Goal: Task Accomplishment & Management: Complete application form

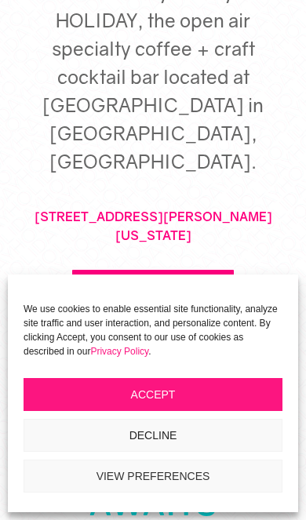
scroll to position [598, 0]
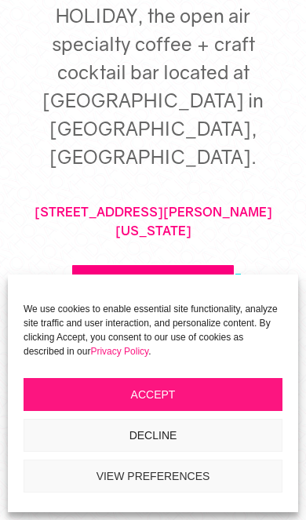
click at [184, 411] on button "Accept" at bounding box center [153, 394] width 259 height 33
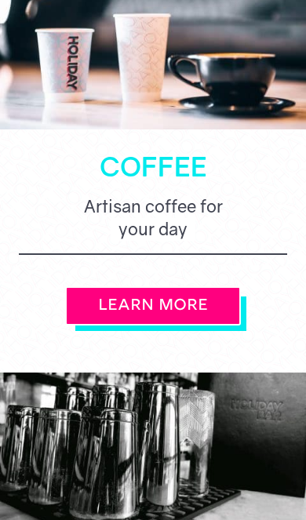
scroll to position [1455, 0]
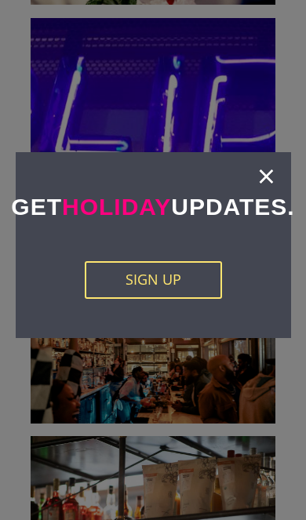
click at [270, 169] on link "×" at bounding box center [266, 176] width 18 height 16
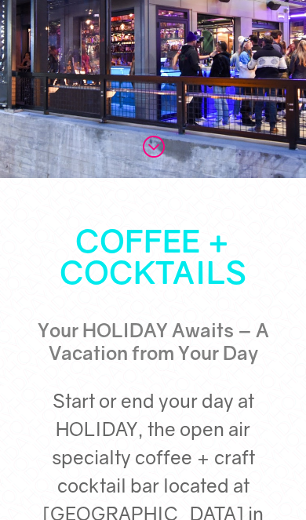
scroll to position [0, 0]
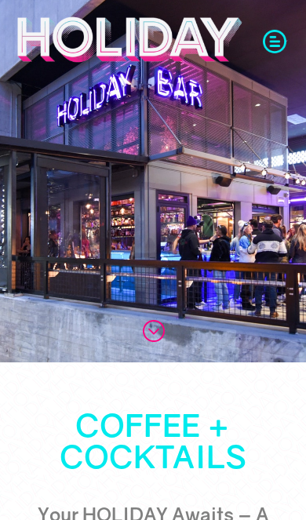
click at [271, 47] on span at bounding box center [275, 40] width 24 height 24
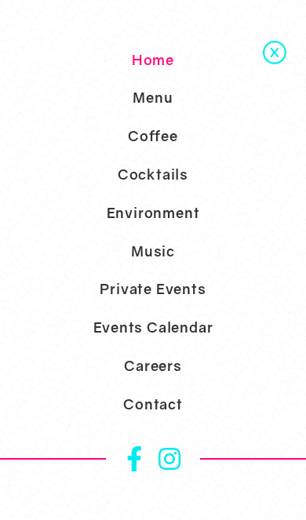
click at [173, 385] on link "Careers" at bounding box center [153, 366] width 306 height 38
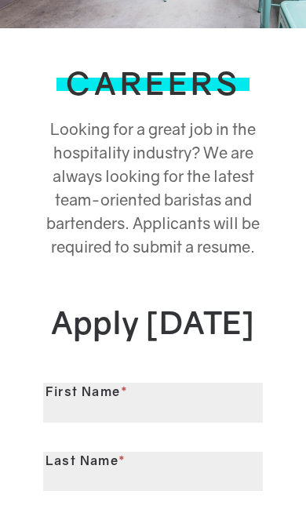
scroll to position [365, 0]
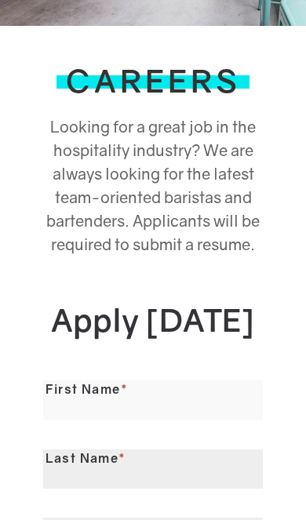
click at [180, 420] on input "First Name *" at bounding box center [153, 400] width 220 height 40
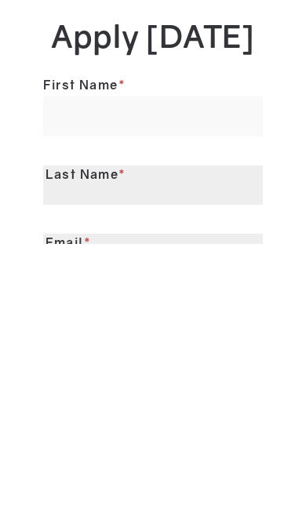
type input "*****"
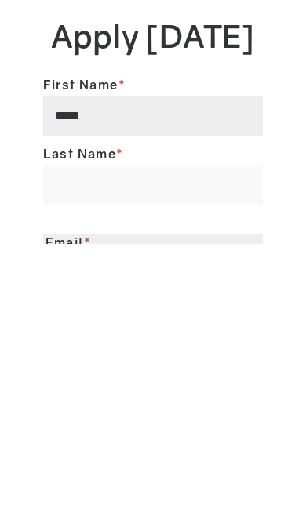
scroll to position [441, 0]
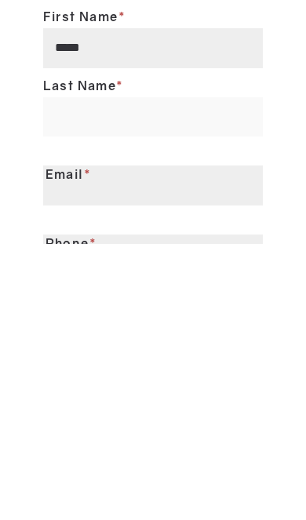
type input "*****"
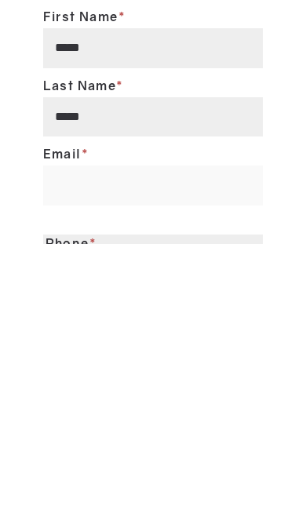
scroll to position [526, 0]
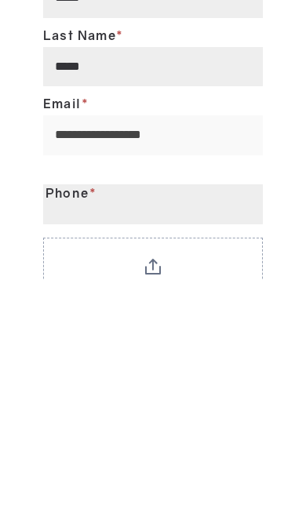
type input "**********"
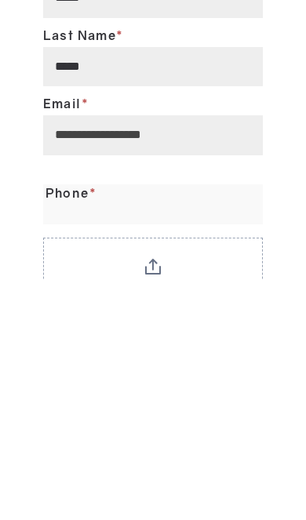
click at [61, 425] on input "Phone *" at bounding box center [153, 445] width 220 height 40
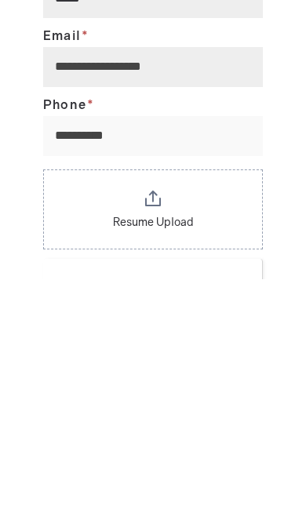
type input "**********"
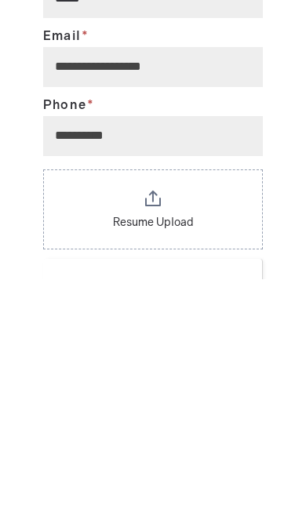
scroll to position [836, 0]
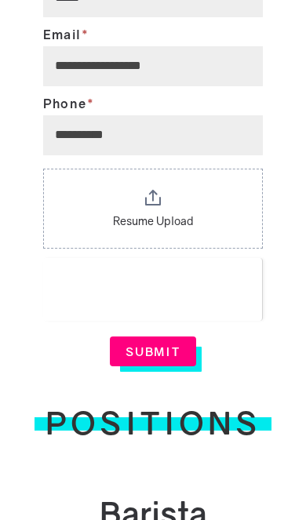
click at [118, 229] on button "Resume Upload" at bounding box center [153, 221] width 80 height 16
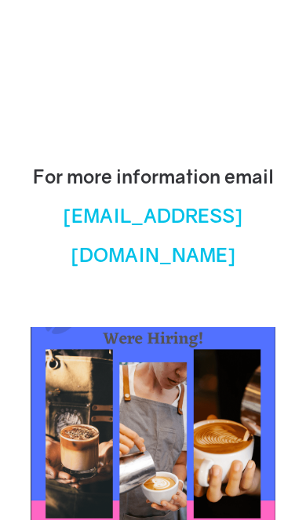
scroll to position [1220, 0]
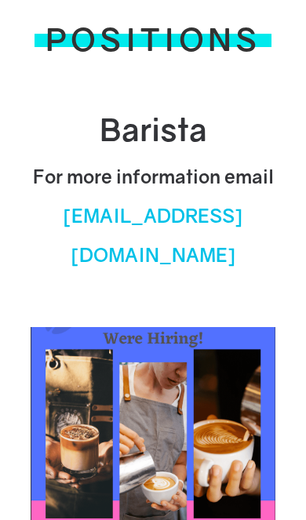
click at [63, 262] on span "[EMAIL_ADDRESS][DOMAIN_NAME]" at bounding box center [153, 235] width 180 height 62
click at [65, 261] on span "[EMAIL_ADDRESS][DOMAIN_NAME]" at bounding box center [153, 235] width 180 height 62
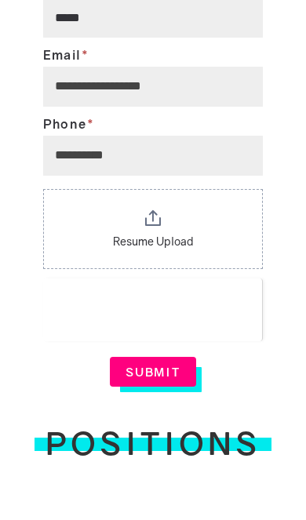
scroll to position [808, 0]
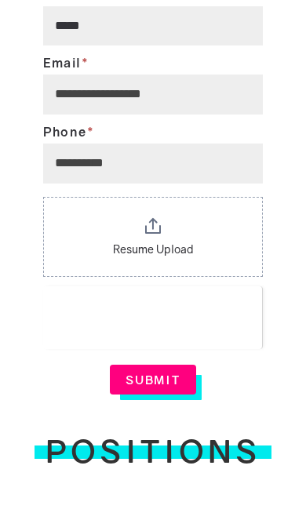
click at [98, 277] on div "Resume Upload Choose File Maximum file size: 52.43MB" at bounding box center [153, 237] width 220 height 80
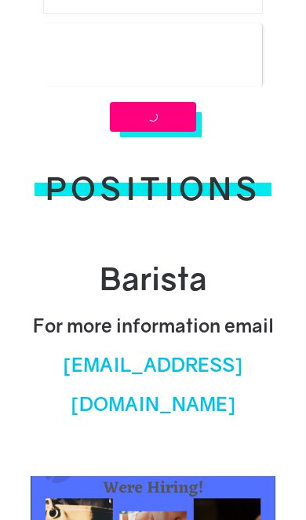
scroll to position [1037, 0]
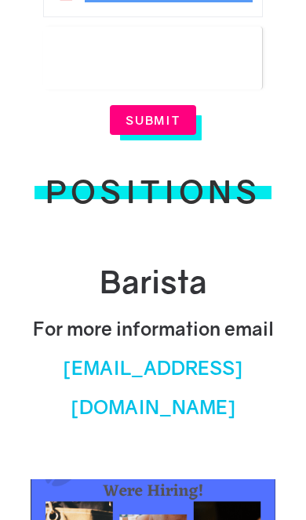
click at [148, 135] on button "Submit" at bounding box center [153, 120] width 86 height 30
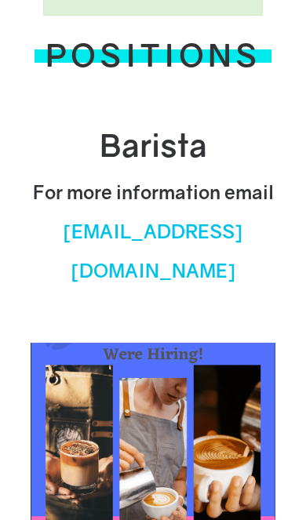
click at [80, 272] on span "[EMAIL_ADDRESS][DOMAIN_NAME]" at bounding box center [153, 251] width 180 height 62
click at [89, 275] on span "[EMAIL_ADDRESS][DOMAIN_NAME]" at bounding box center [153, 251] width 180 height 62
click at [104, 289] on h2 "For more information email [EMAIL_ADDRESS][DOMAIN_NAME]" at bounding box center [153, 233] width 245 height 126
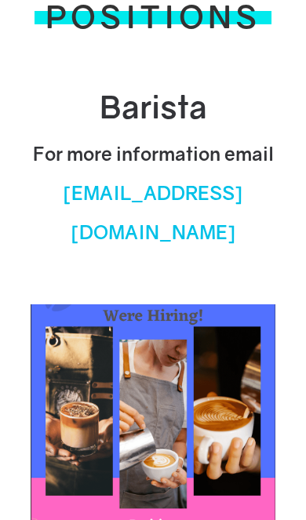
scroll to position [784, 0]
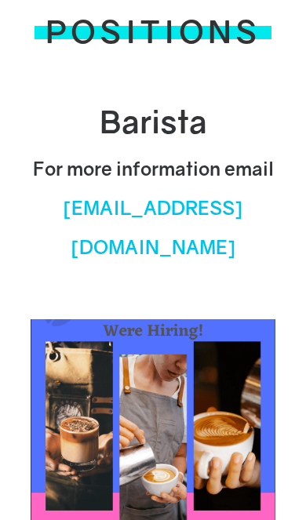
click at [86, 249] on span "[EMAIL_ADDRESS][DOMAIN_NAME]" at bounding box center [153, 227] width 180 height 62
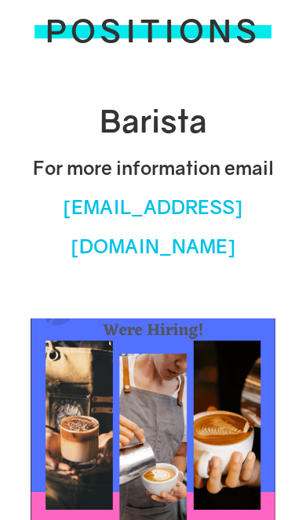
click at [233, 256] on span "[EMAIL_ADDRESS][DOMAIN_NAME]" at bounding box center [153, 226] width 180 height 62
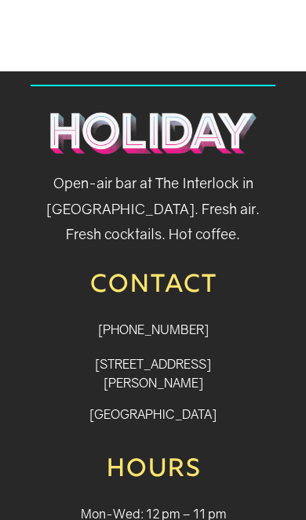
scroll to position [1501, 0]
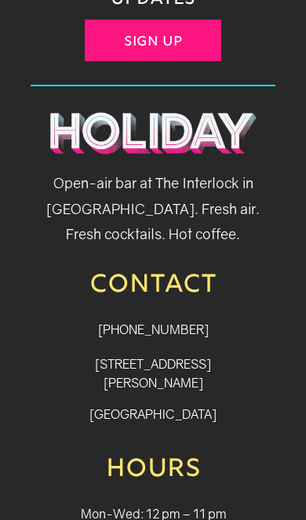
click at [107, 322] on link "[PHONE_NUMBER]" at bounding box center [153, 330] width 111 height 16
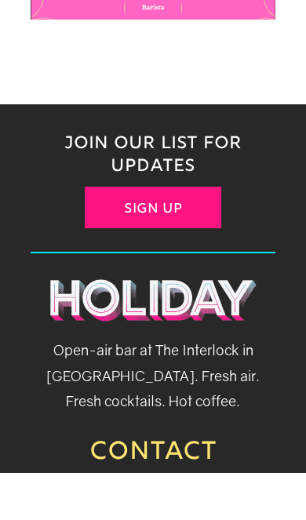
scroll to position [1334, 0]
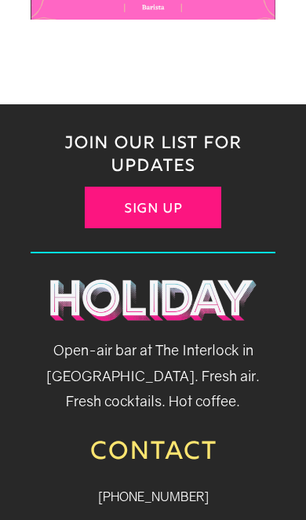
click at [194, 495] on link "[PHONE_NUMBER]" at bounding box center [153, 497] width 111 height 16
